Goal: Entertainment & Leisure: Browse casually

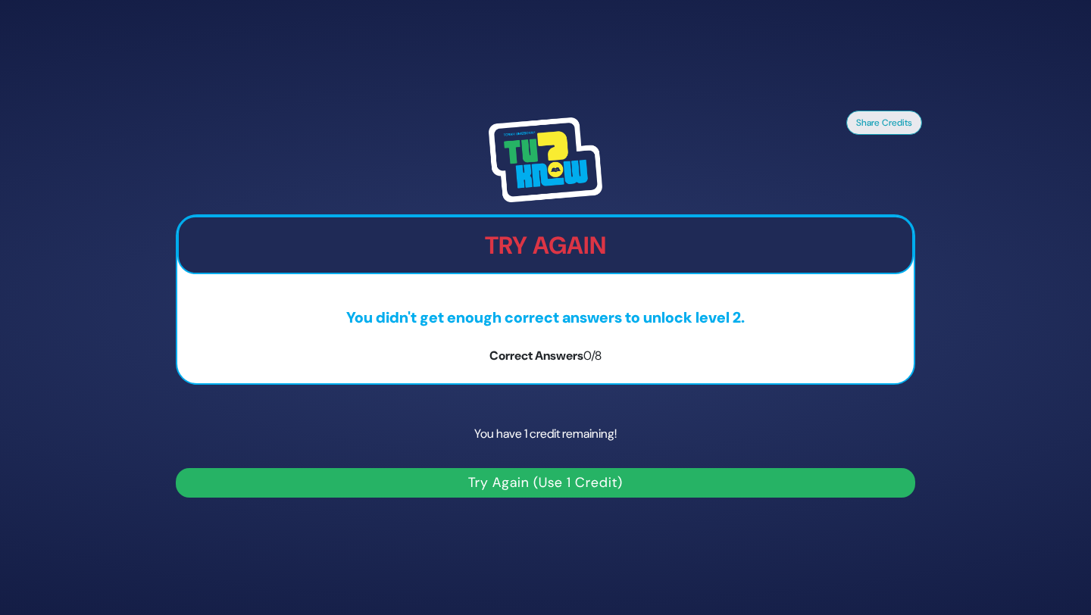
click at [556, 484] on button "Try Again (Use 1 Credit)" at bounding box center [545, 483] width 739 height 30
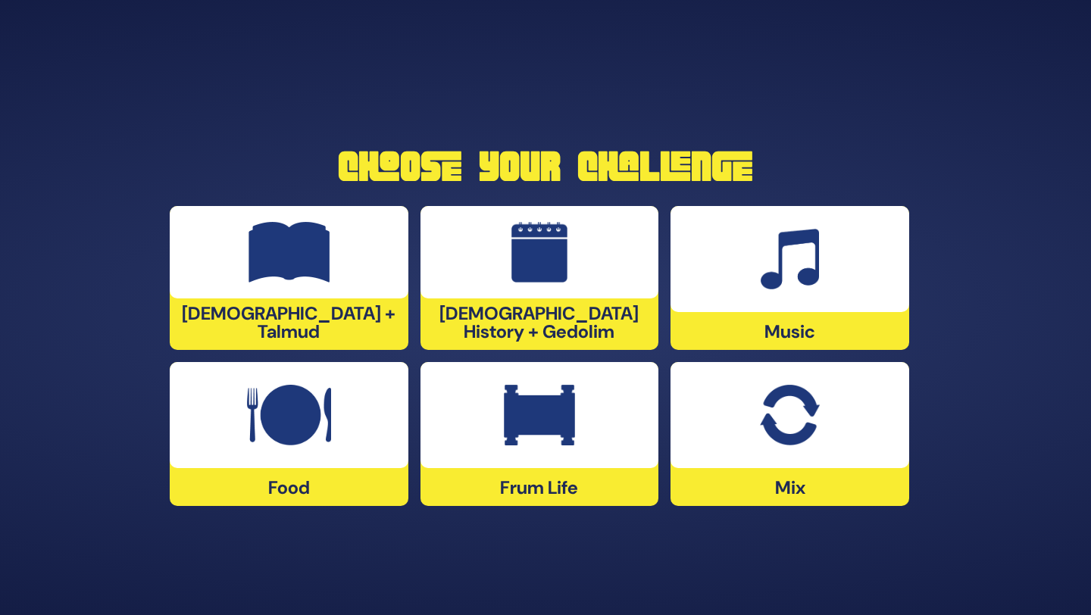
click at [618, 430] on div at bounding box center [539, 415] width 239 height 106
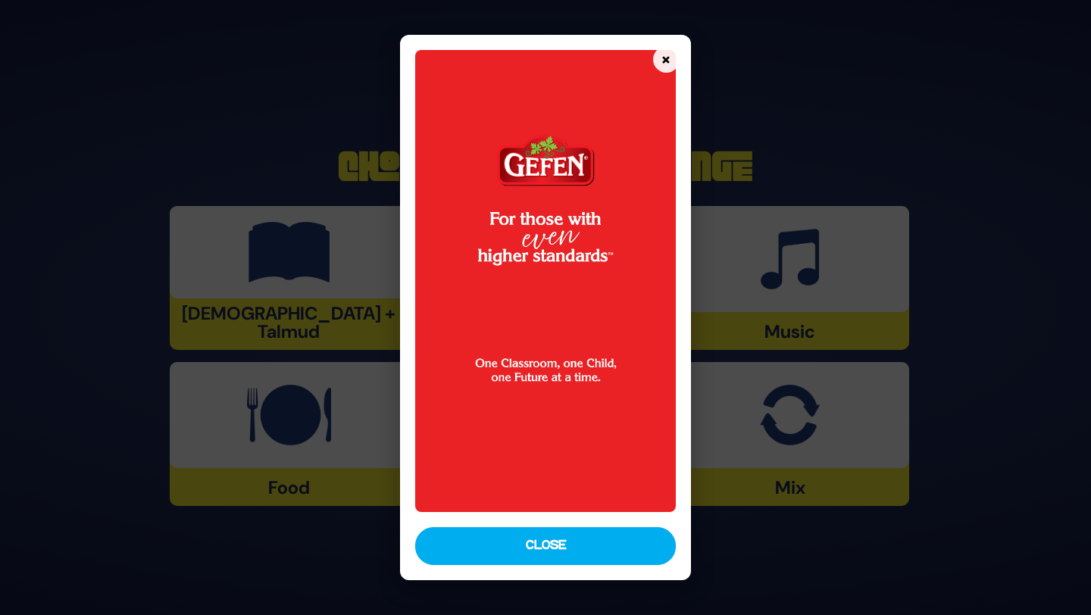
click at [556, 545] on button "Close" at bounding box center [545, 546] width 261 height 38
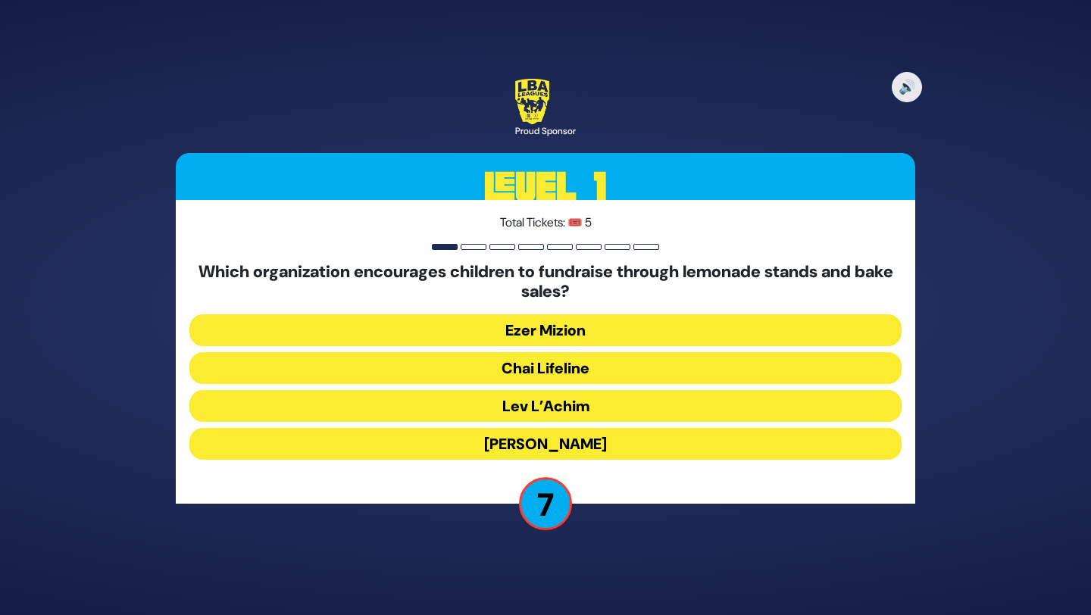
click at [558, 443] on button "[PERSON_NAME]" at bounding box center [545, 444] width 712 height 32
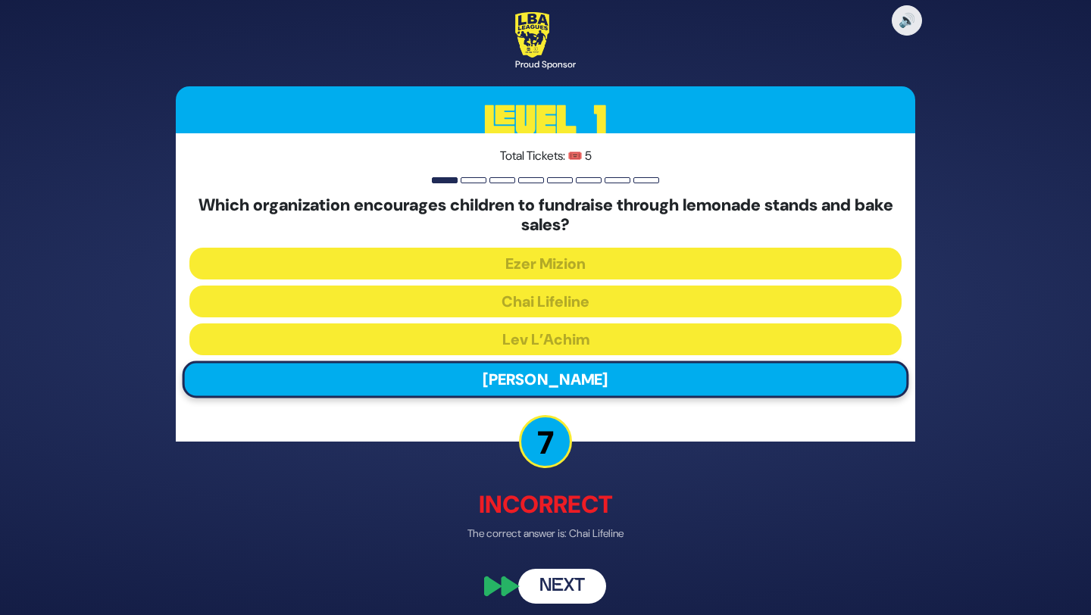
click at [564, 578] on button "Next" at bounding box center [562, 585] width 88 height 35
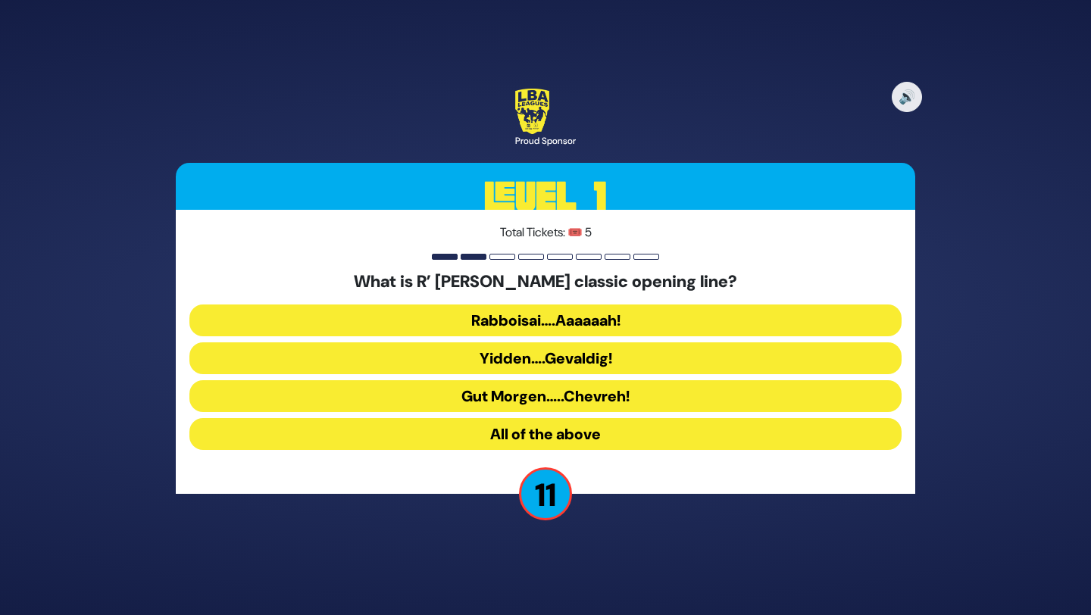
click at [592, 435] on button "All of the above" at bounding box center [545, 434] width 712 height 32
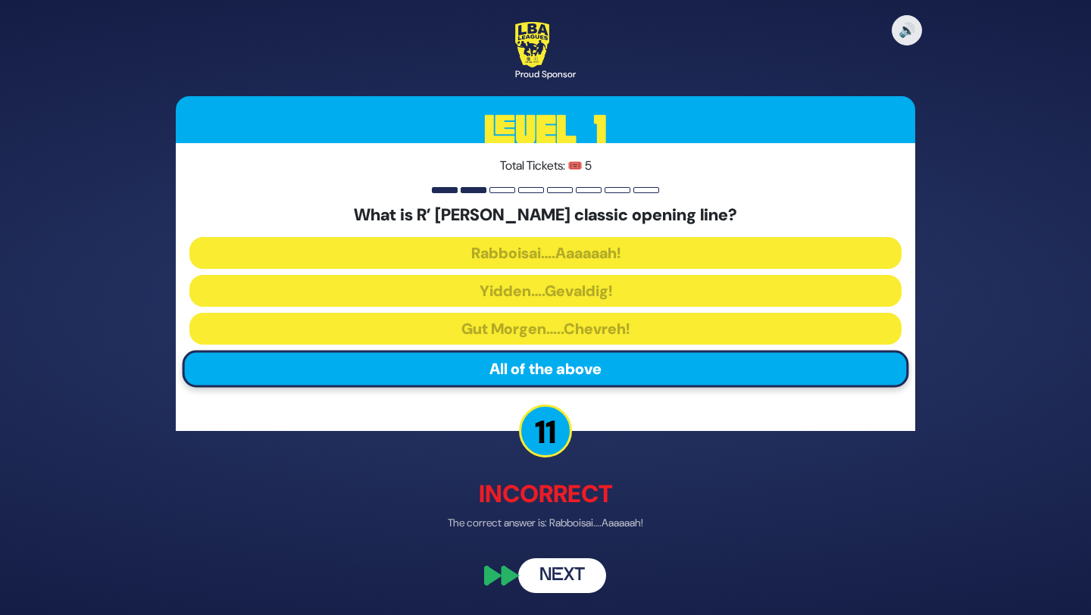
click at [571, 567] on button "Next" at bounding box center [562, 575] width 88 height 35
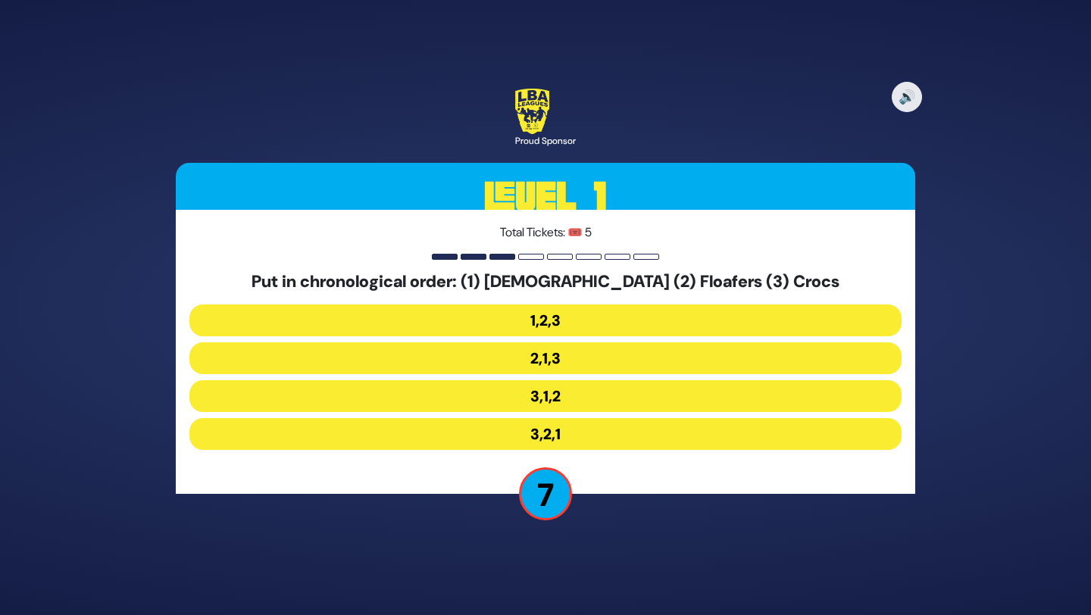
click at [564, 400] on button "3,1,2" at bounding box center [545, 396] width 712 height 32
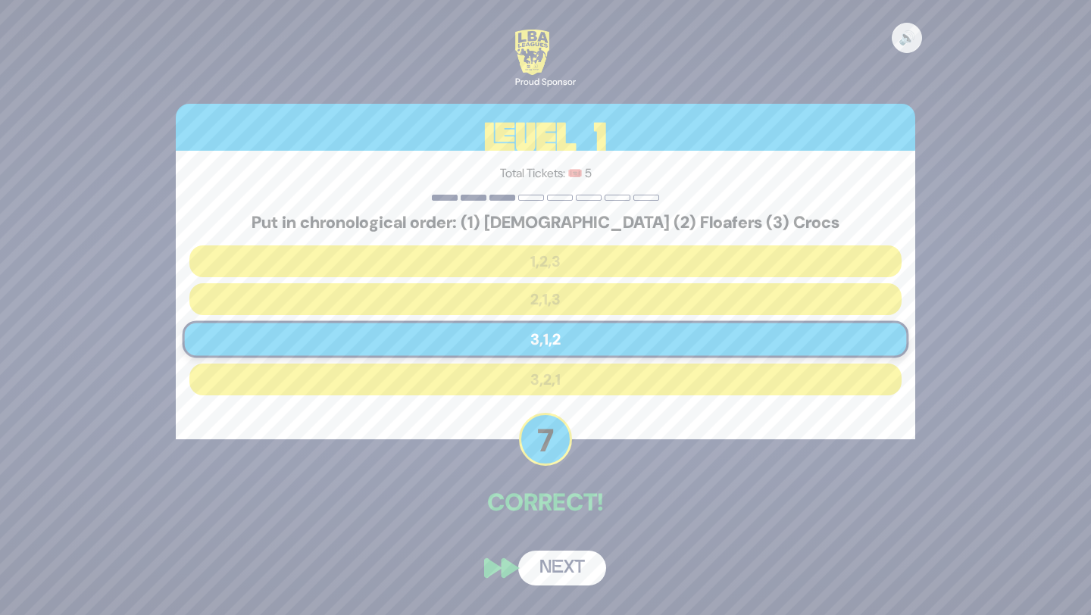
click at [567, 564] on button "Next" at bounding box center [562, 568] width 88 height 35
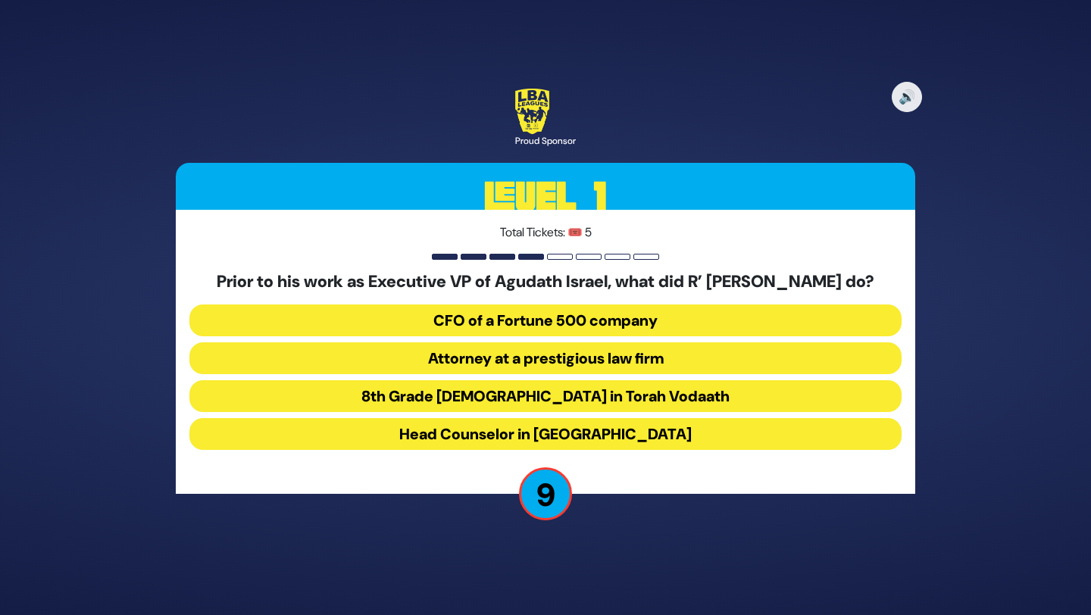
click at [597, 406] on button "8th Grade [DEMOGRAPHIC_DATA] in Torah Vodaath" at bounding box center [545, 396] width 712 height 32
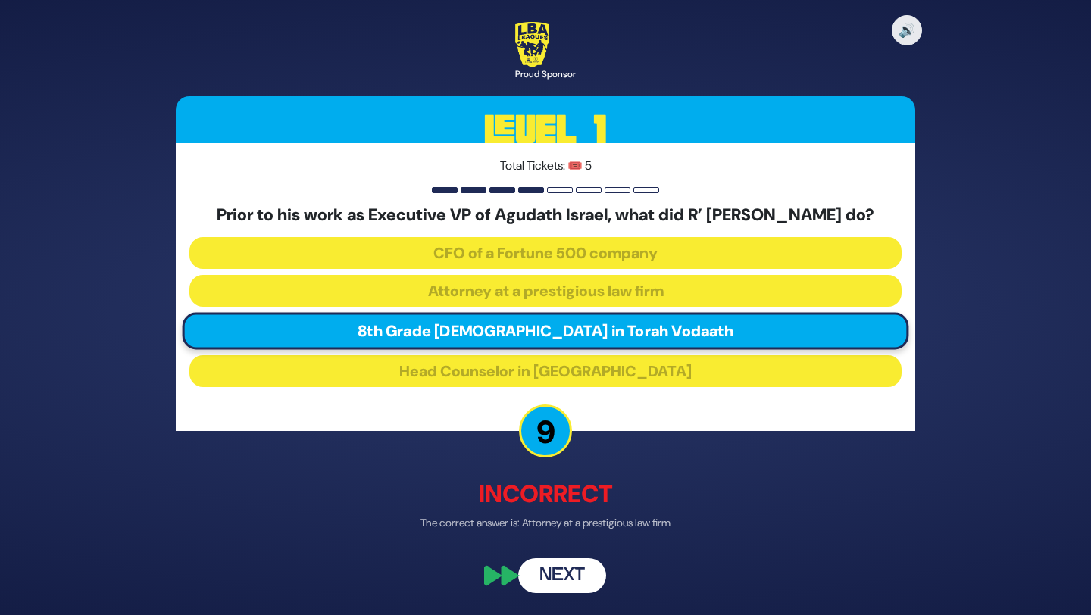
click at [576, 583] on button "Next" at bounding box center [562, 575] width 88 height 35
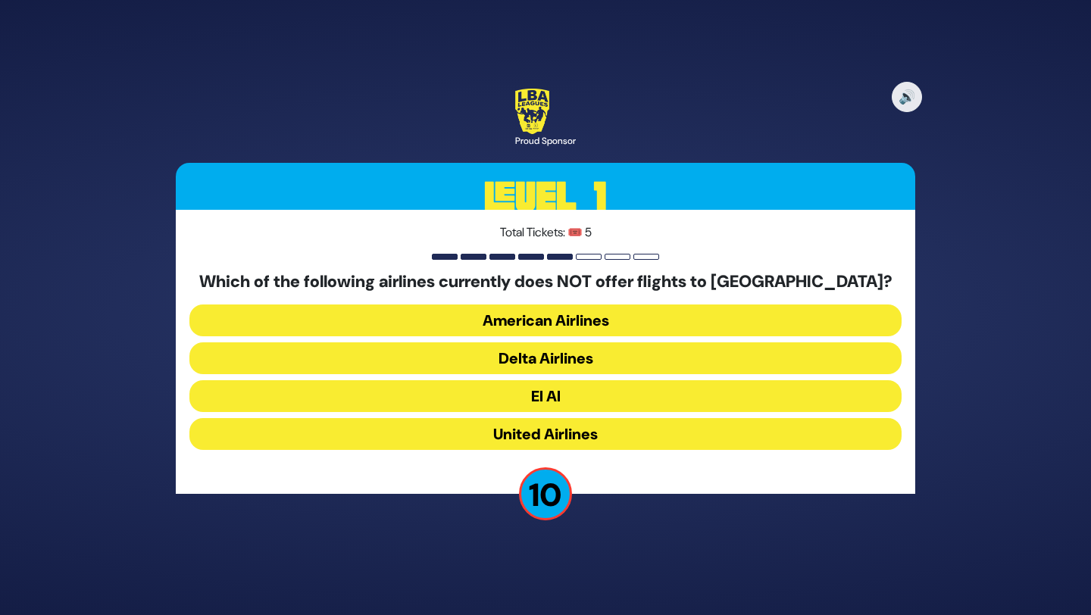
click at [579, 306] on button "American Airlines" at bounding box center [545, 321] width 712 height 32
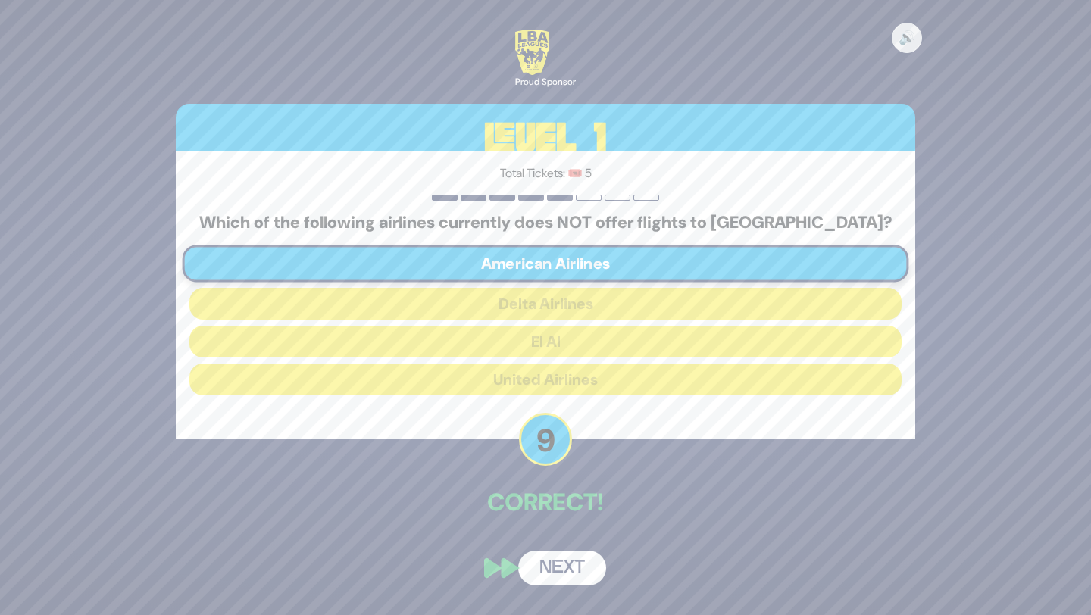
click at [541, 570] on button "Next" at bounding box center [562, 568] width 88 height 35
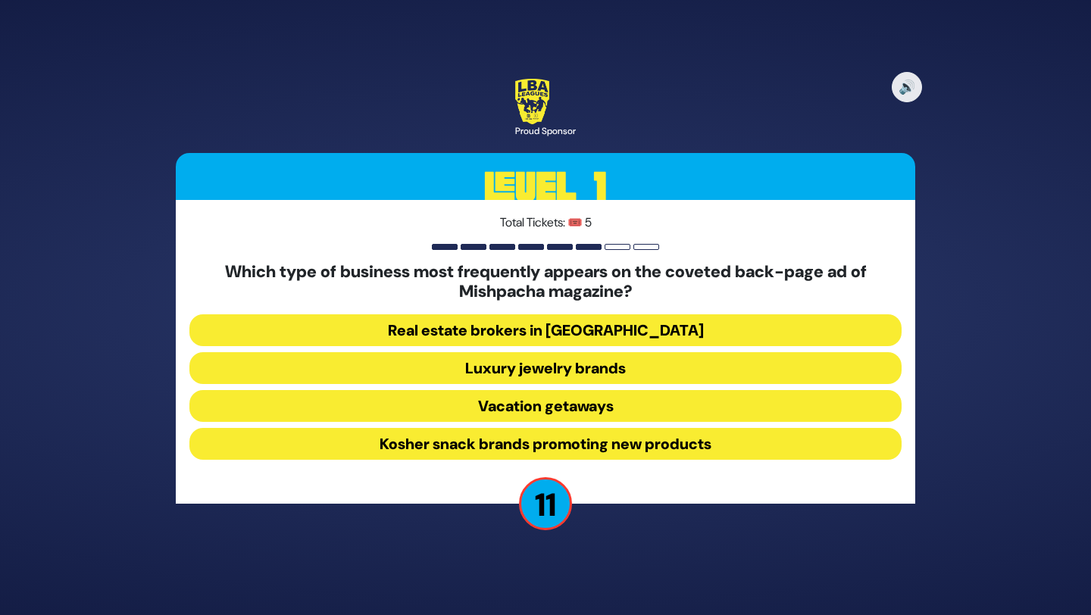
click at [552, 375] on button "Luxury jewelry brands" at bounding box center [545, 368] width 712 height 32
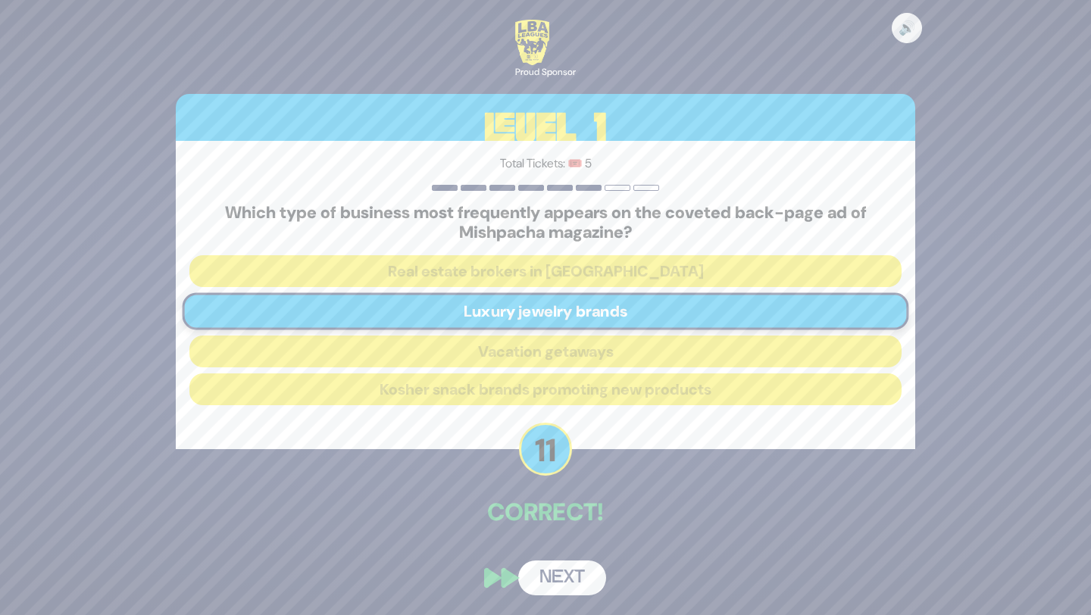
click at [551, 569] on button "Next" at bounding box center [562, 578] width 88 height 35
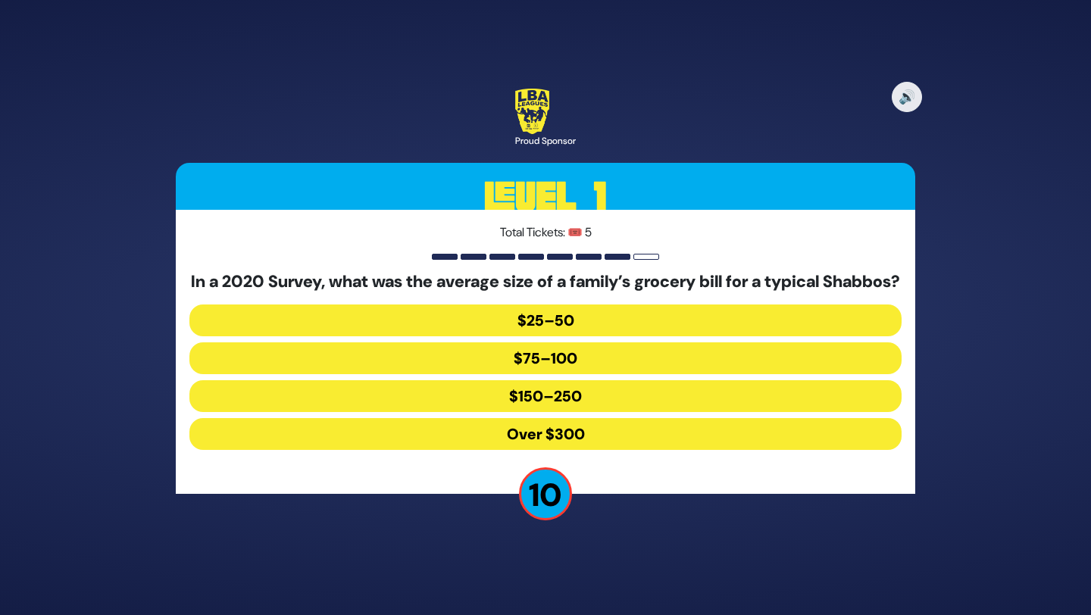
click at [577, 397] on button "$150–250" at bounding box center [545, 396] width 712 height 32
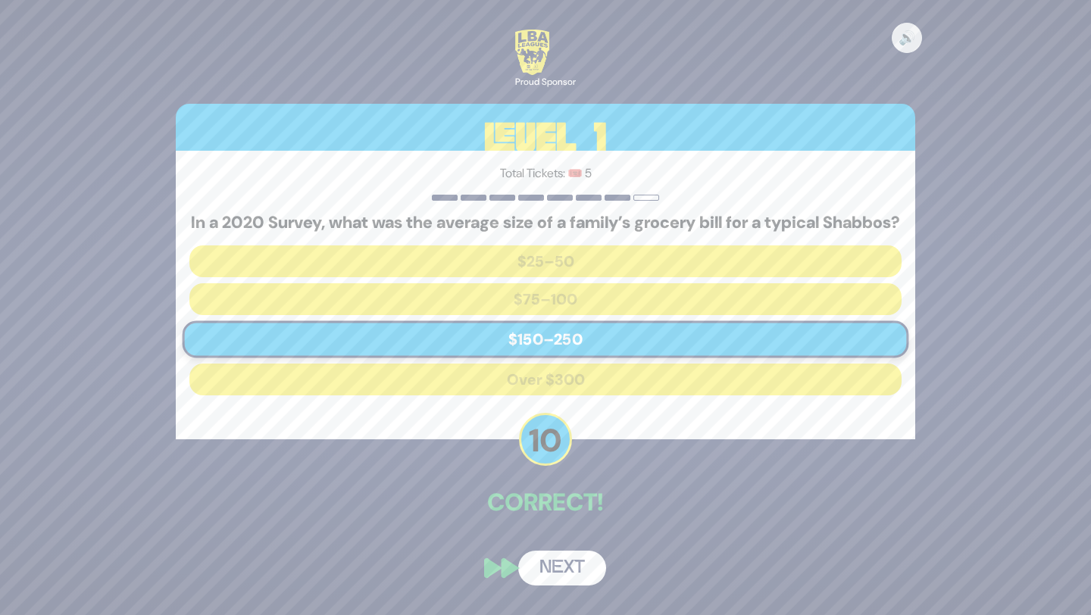
click at [551, 602] on div "🔊 Proud Sponsor Level 1 Total Tickets: 🎟️ 5 In a 2020 Survey, what was the aver…" at bounding box center [546, 307] width 776 height 592
click at [556, 579] on button "Next" at bounding box center [562, 568] width 88 height 35
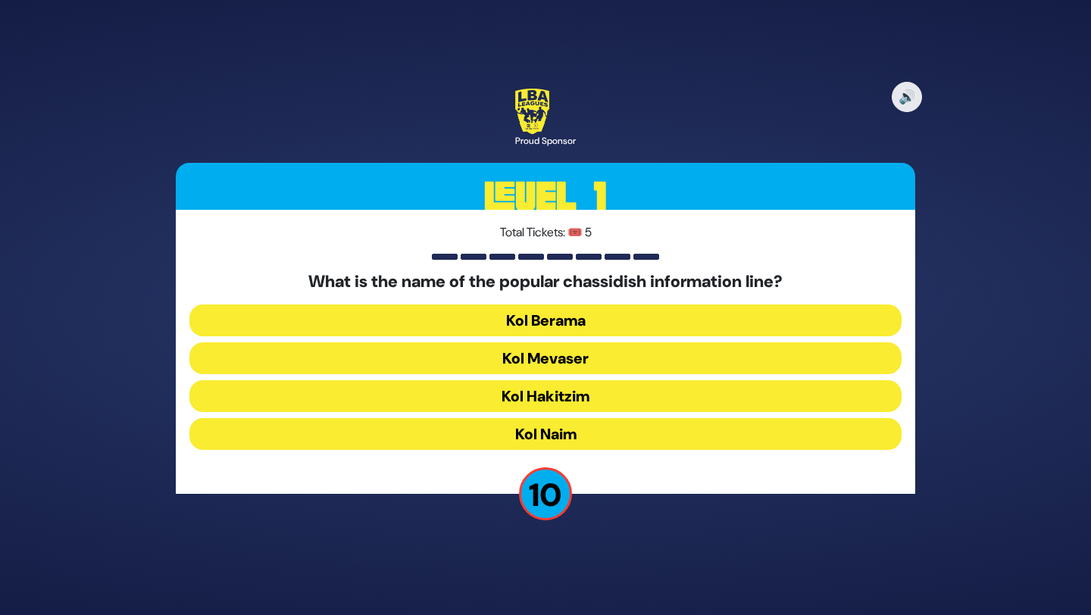
click at [595, 357] on button "Kol Mevaser" at bounding box center [545, 358] width 712 height 32
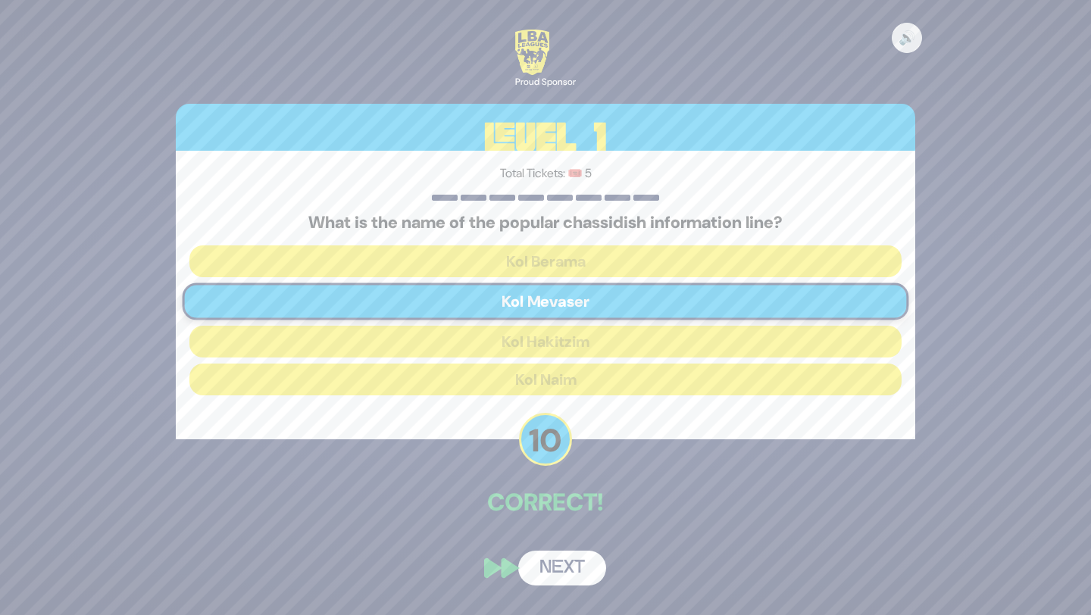
click at [565, 572] on button "Next" at bounding box center [562, 568] width 88 height 35
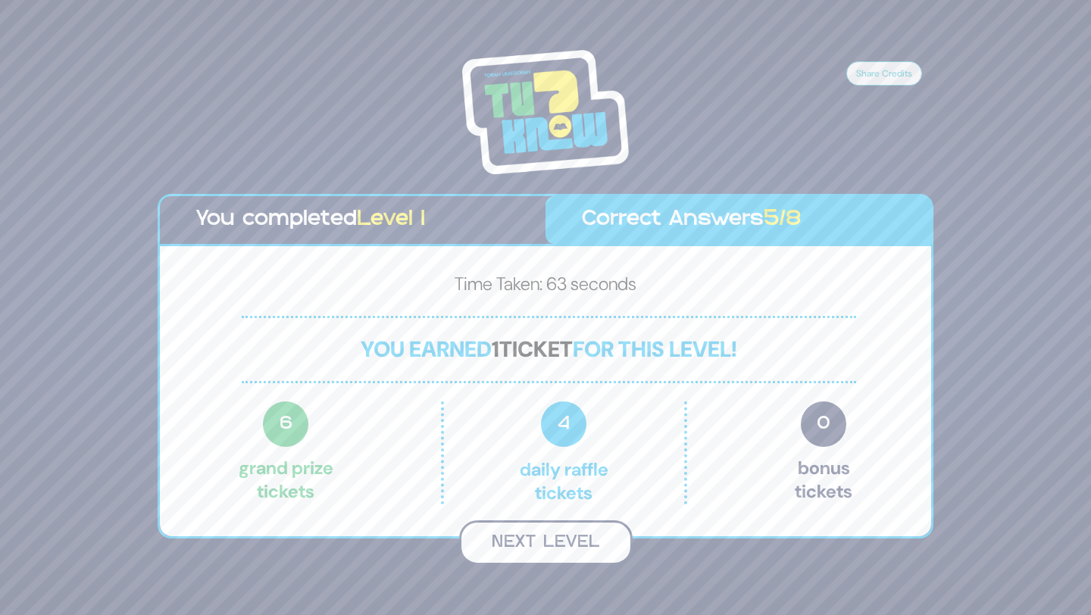
click at [570, 534] on button "Next Level" at bounding box center [545, 542] width 173 height 45
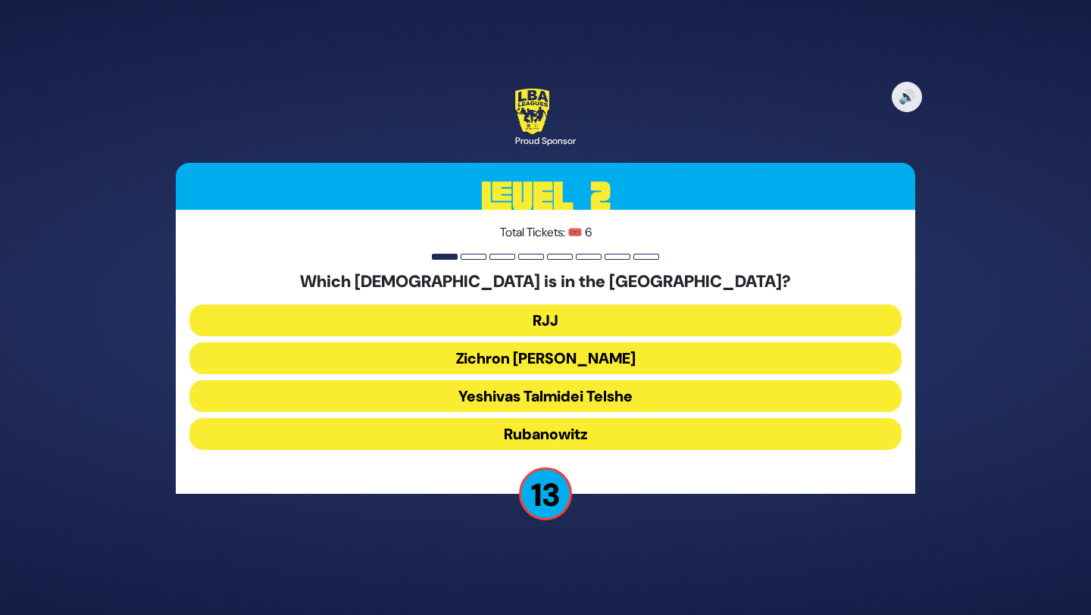
click at [570, 439] on button "Rubanowitz" at bounding box center [545, 434] width 712 height 32
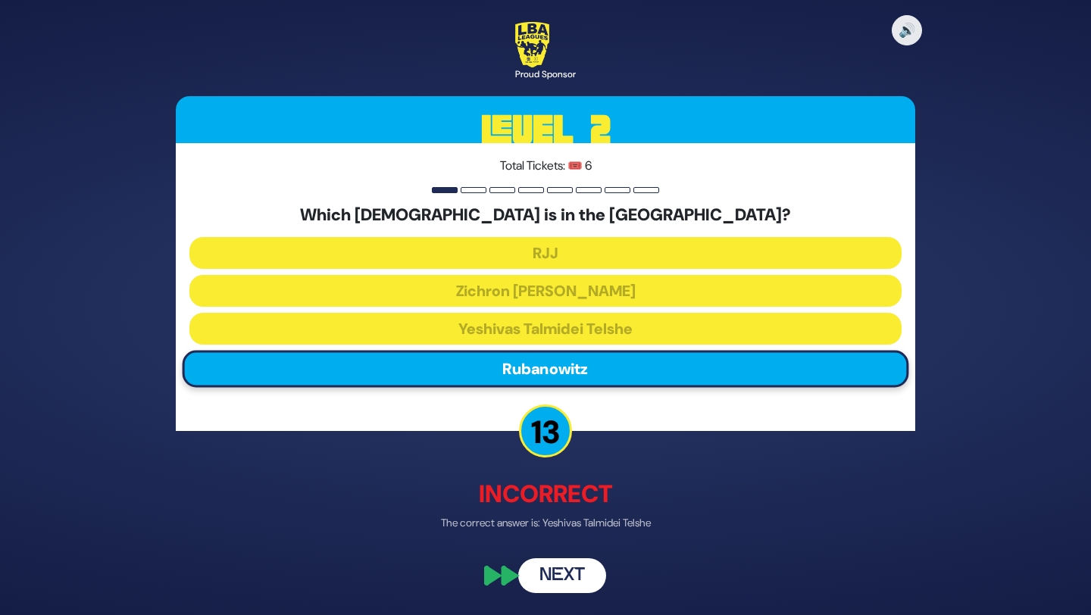
click at [561, 580] on button "Next" at bounding box center [562, 575] width 88 height 35
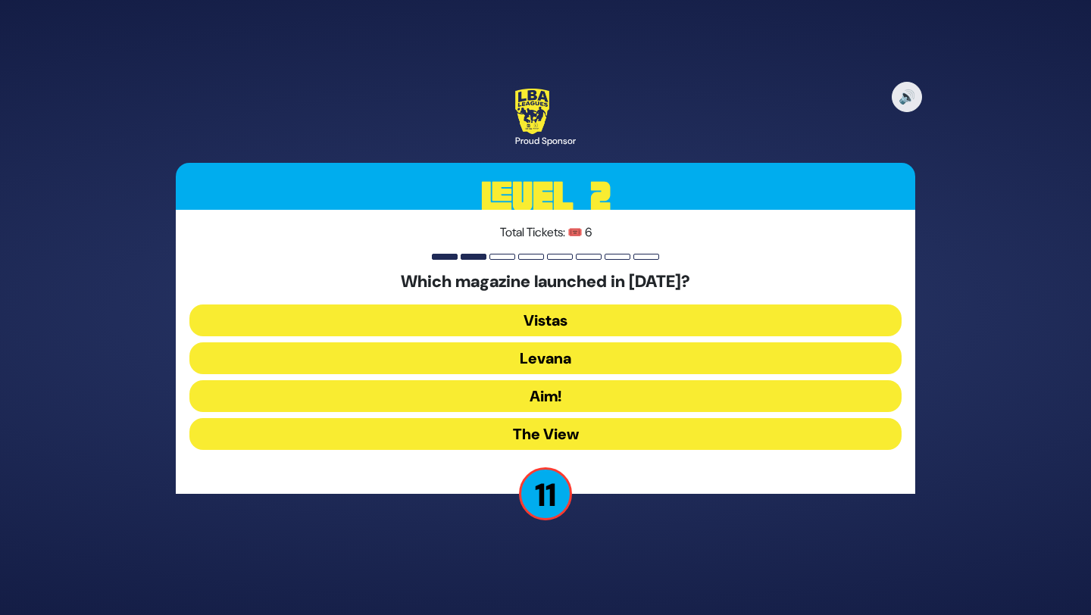
click at [567, 352] on button "Levana" at bounding box center [545, 358] width 712 height 32
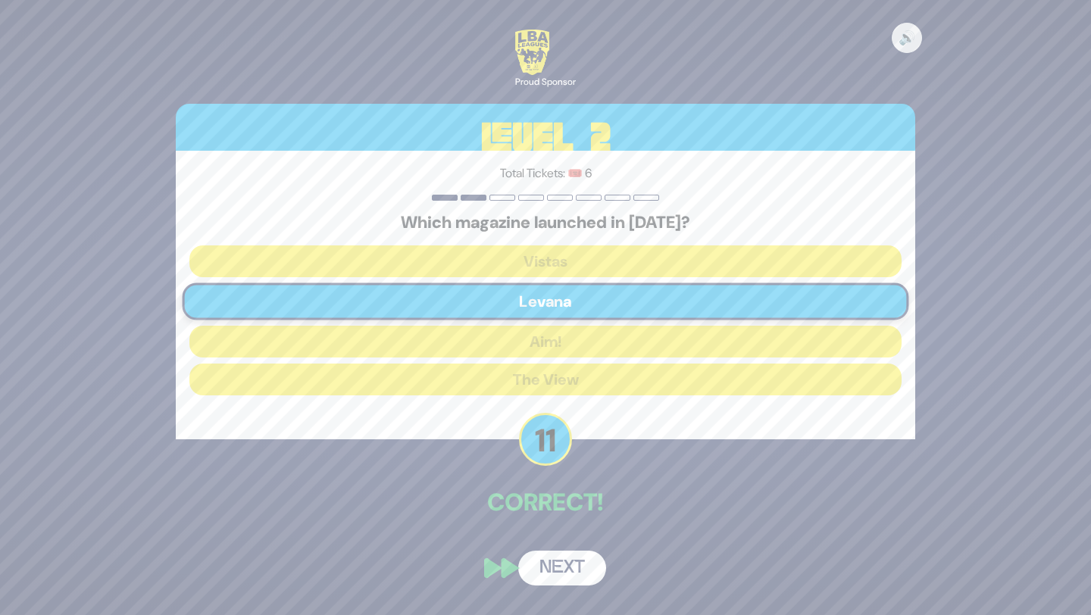
click at [555, 569] on button "Next" at bounding box center [562, 568] width 88 height 35
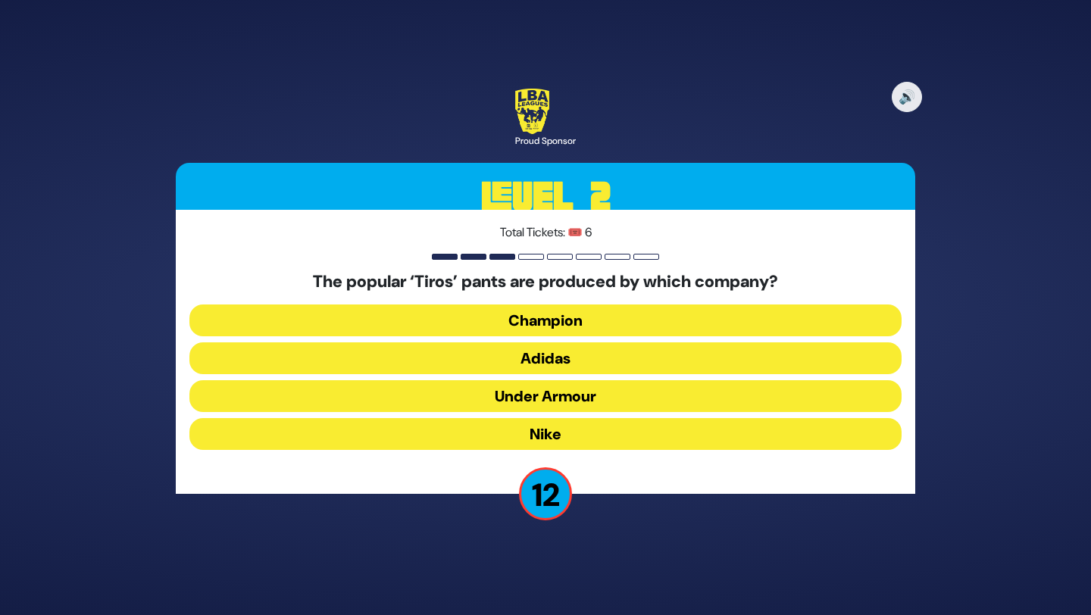
click at [564, 366] on button "Adidas" at bounding box center [545, 358] width 712 height 32
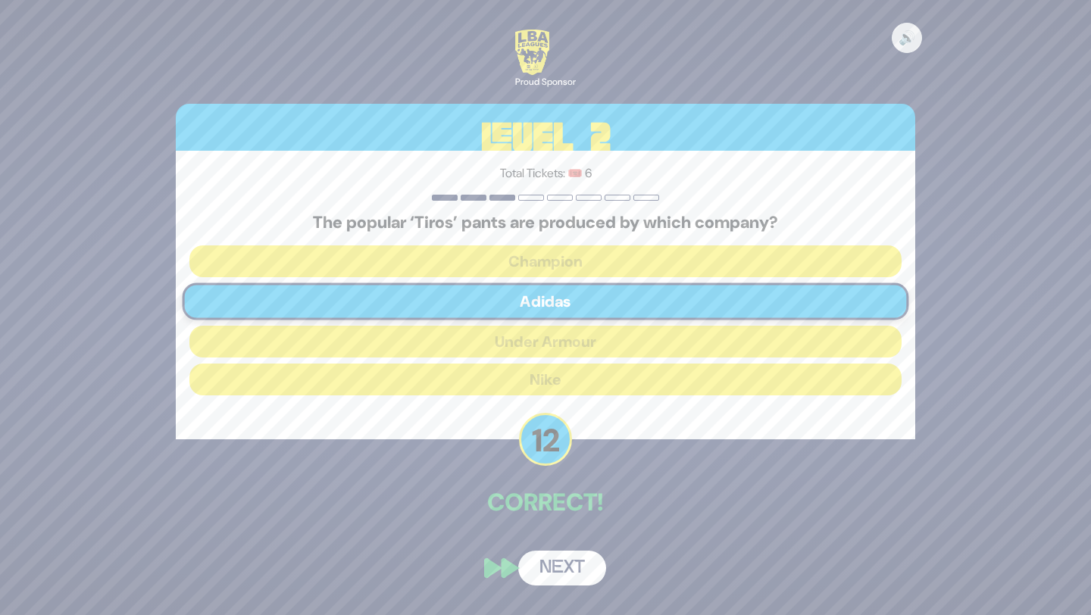
click at [552, 558] on button "Next" at bounding box center [562, 568] width 88 height 35
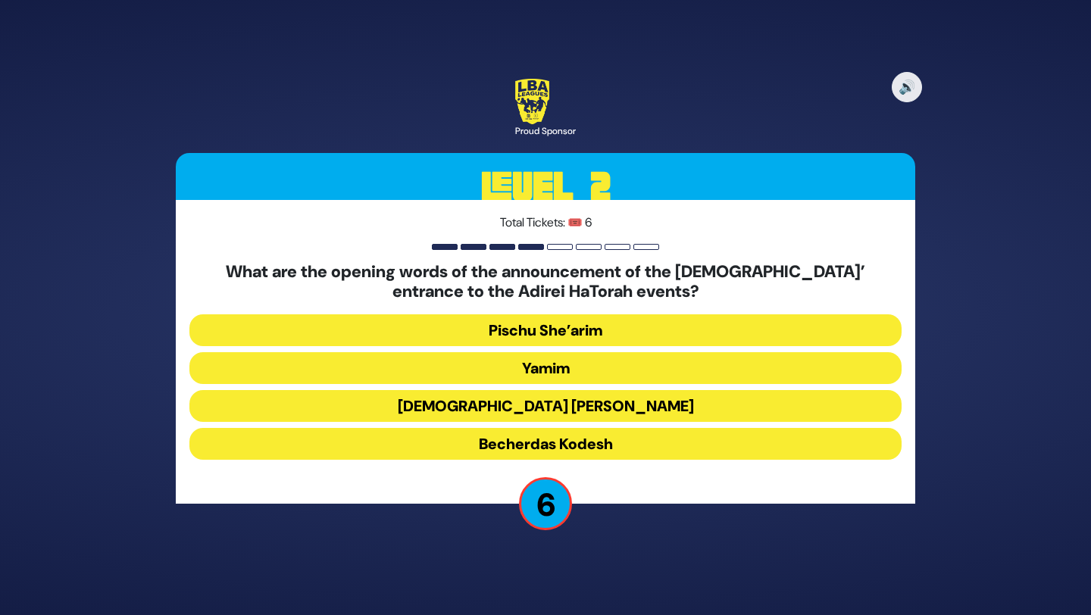
click at [580, 442] on button "Becherdas Kodesh" at bounding box center [545, 444] width 712 height 32
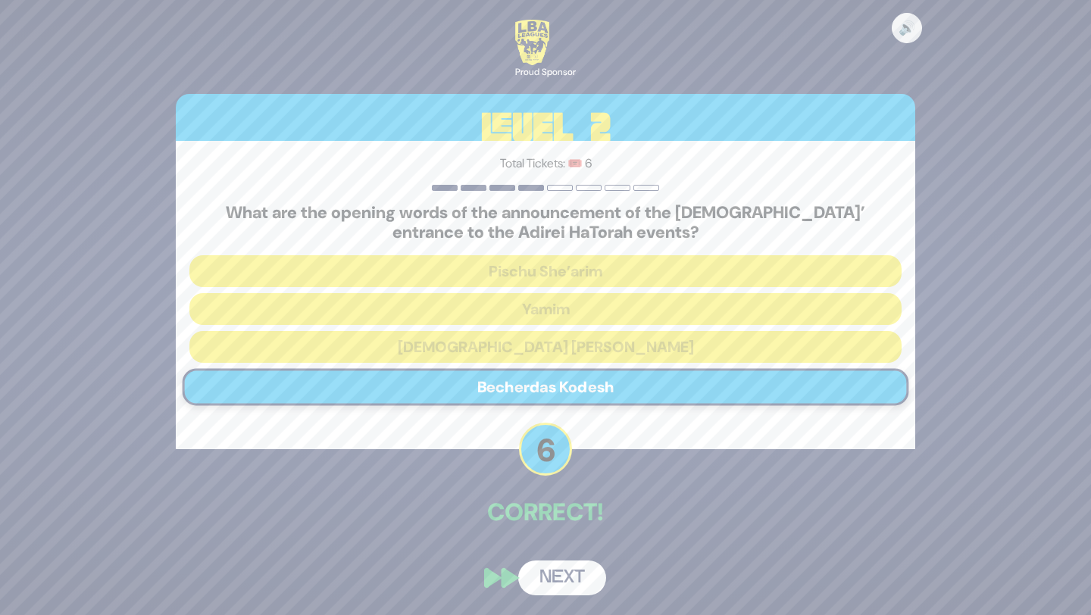
click at [565, 558] on div "🔊 Proud Sponsor Level 2 Total Tickets: 🎟️ 6 What are the opening words of the a…" at bounding box center [546, 308] width 776 height 612
click at [565, 570] on button "Next" at bounding box center [562, 578] width 88 height 35
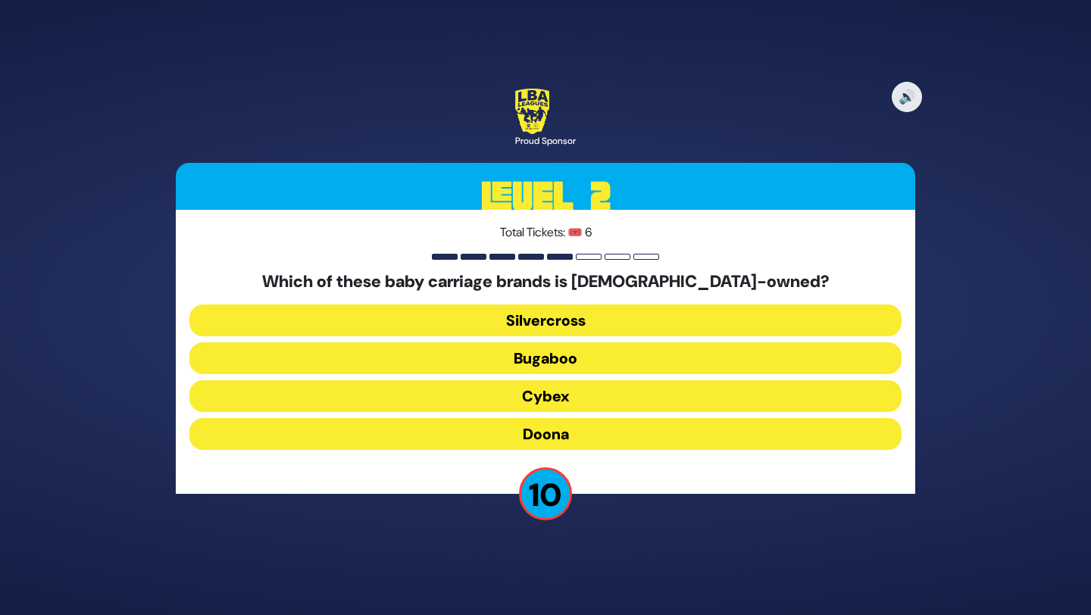
click at [601, 326] on button "Silvercross" at bounding box center [545, 321] width 712 height 32
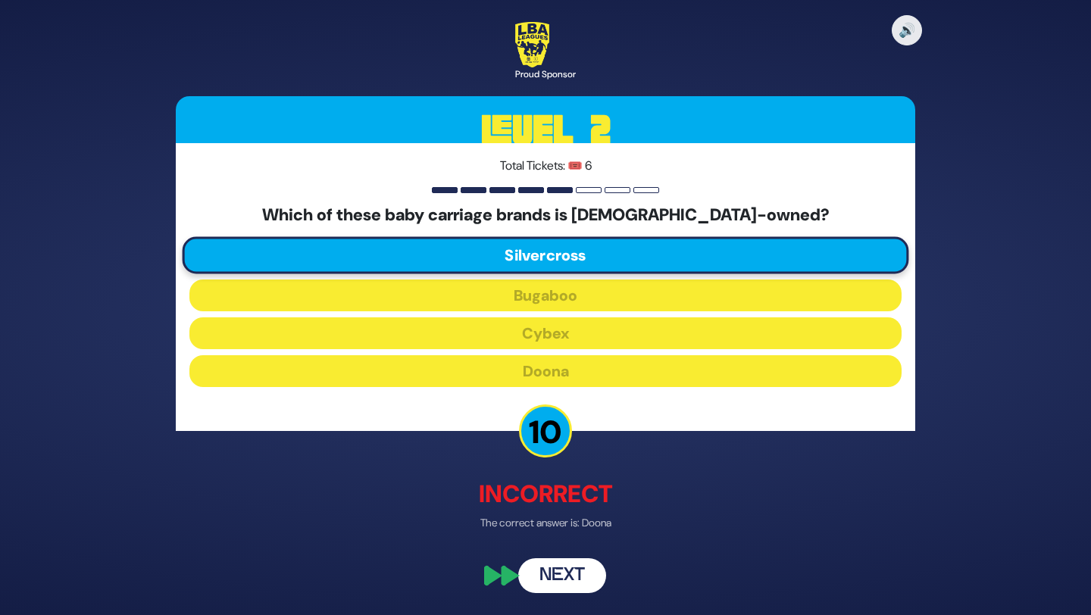
click at [559, 578] on button "Next" at bounding box center [562, 575] width 88 height 35
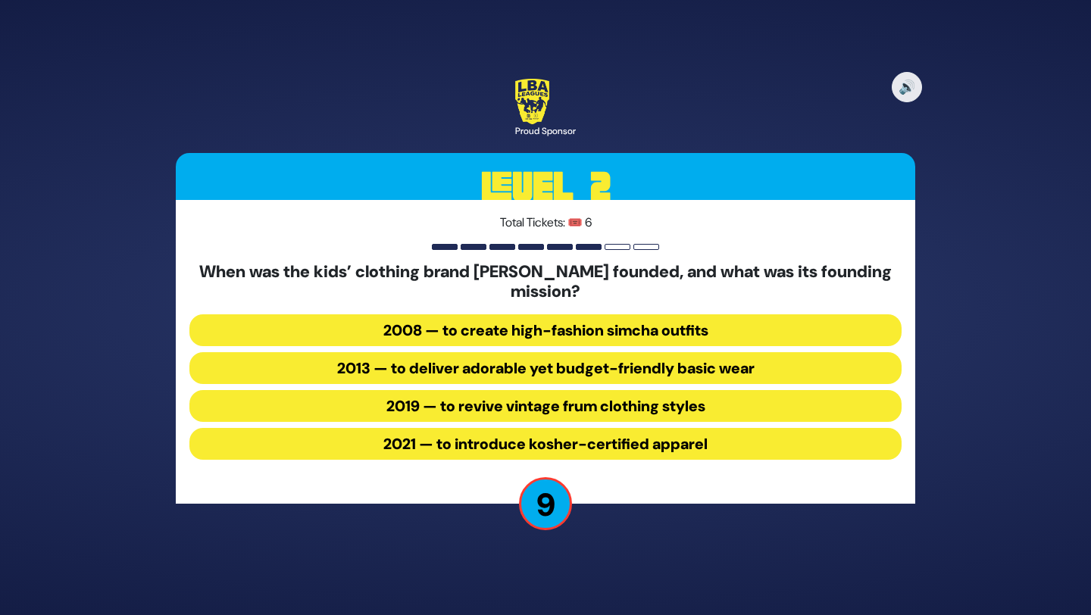
click at [575, 366] on button "2013 — to deliver adorable yet budget-friendly basic wear" at bounding box center [545, 368] width 712 height 32
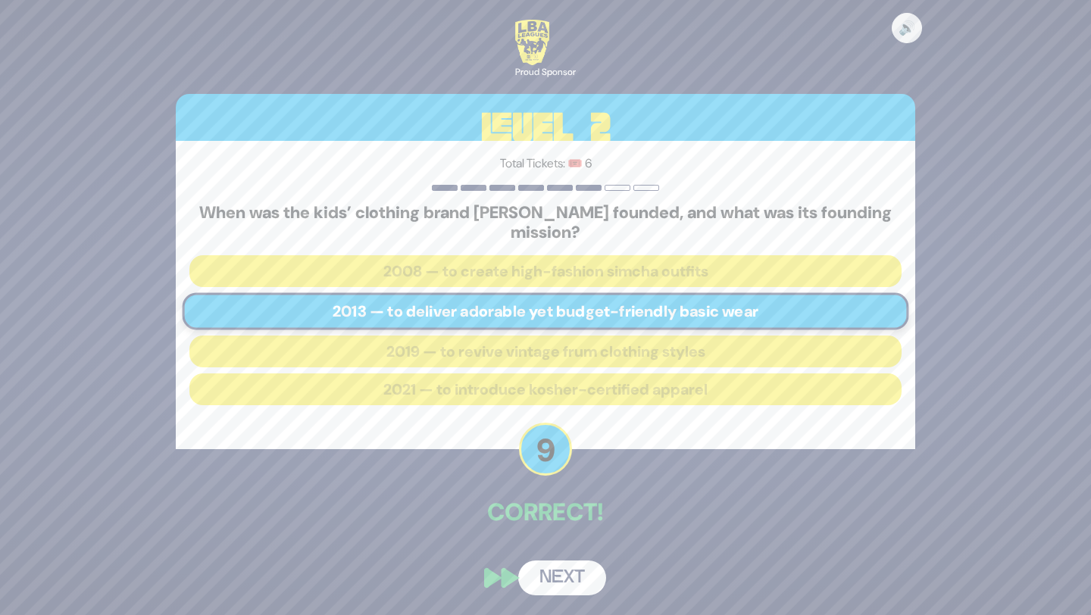
click at [554, 581] on button "Next" at bounding box center [562, 578] width 88 height 35
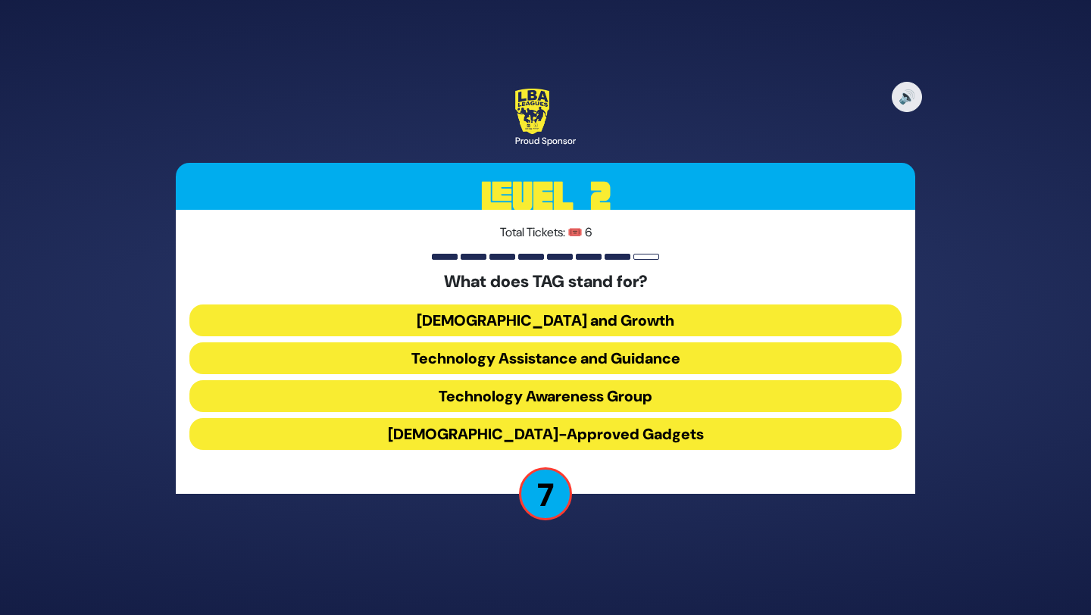
click at [655, 367] on button "Technology Assistance and Guidance" at bounding box center [545, 358] width 712 height 32
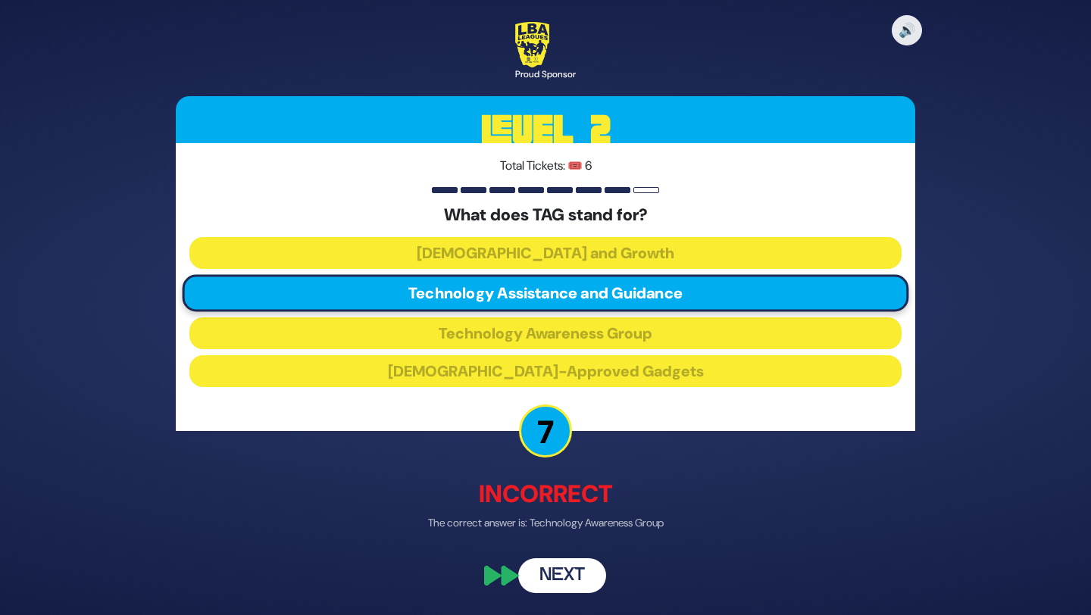
click at [592, 566] on button "Next" at bounding box center [562, 575] width 88 height 35
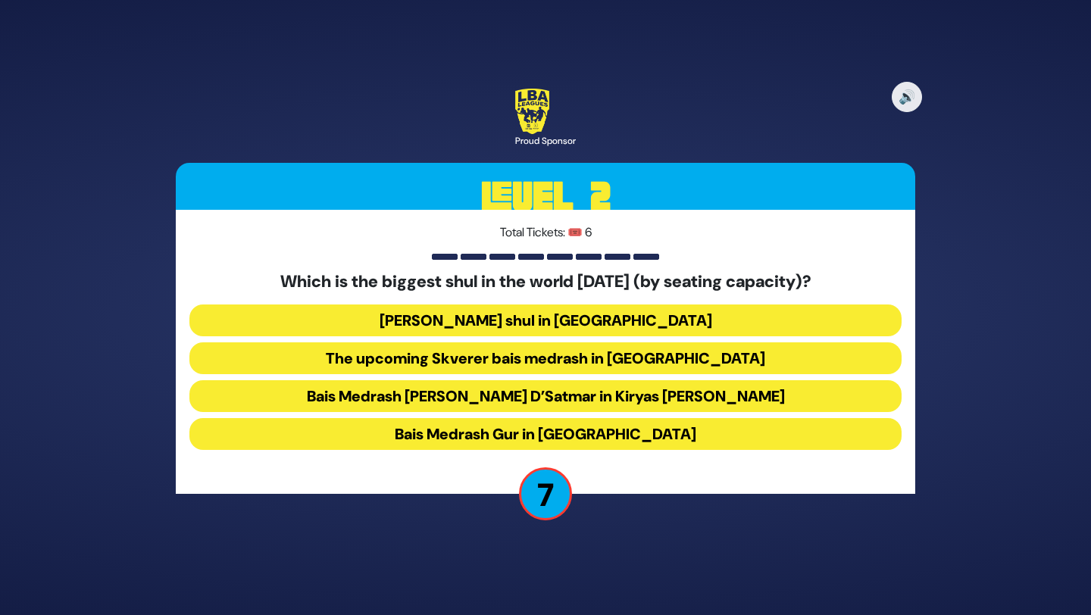
click at [623, 323] on button "[PERSON_NAME] shul in [GEOGRAPHIC_DATA]" at bounding box center [545, 321] width 712 height 32
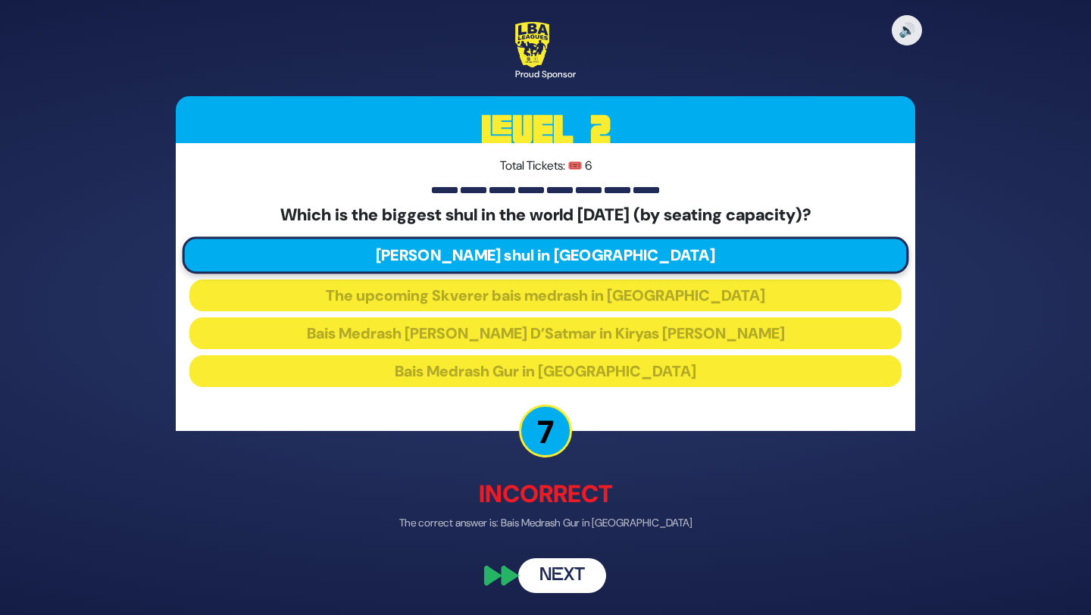
click at [581, 583] on button "Next" at bounding box center [562, 575] width 88 height 35
